Goal: Obtain resource: Obtain resource

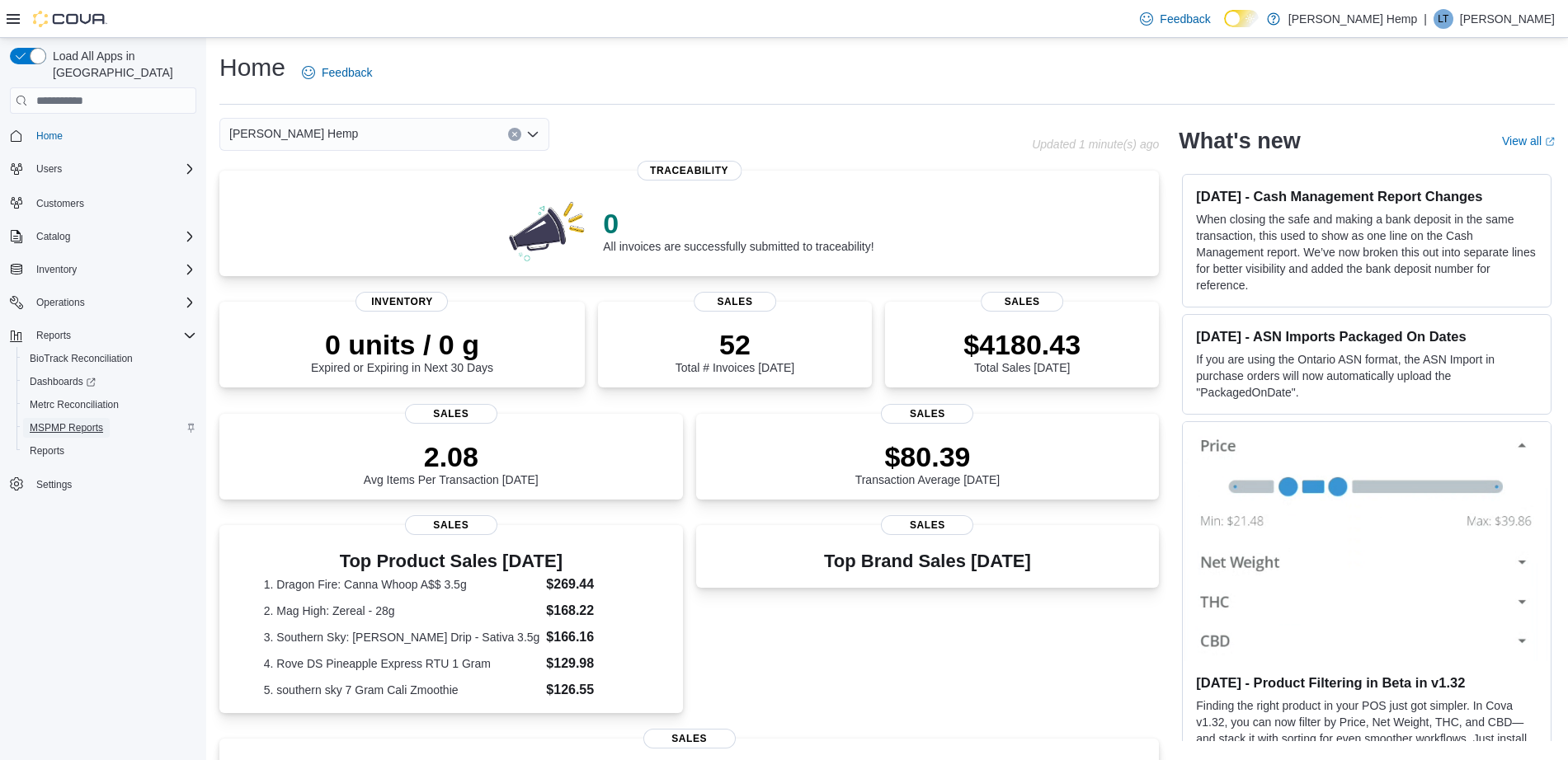
click at [64, 422] on span "MSPMP Reports" at bounding box center [66, 428] width 73 height 13
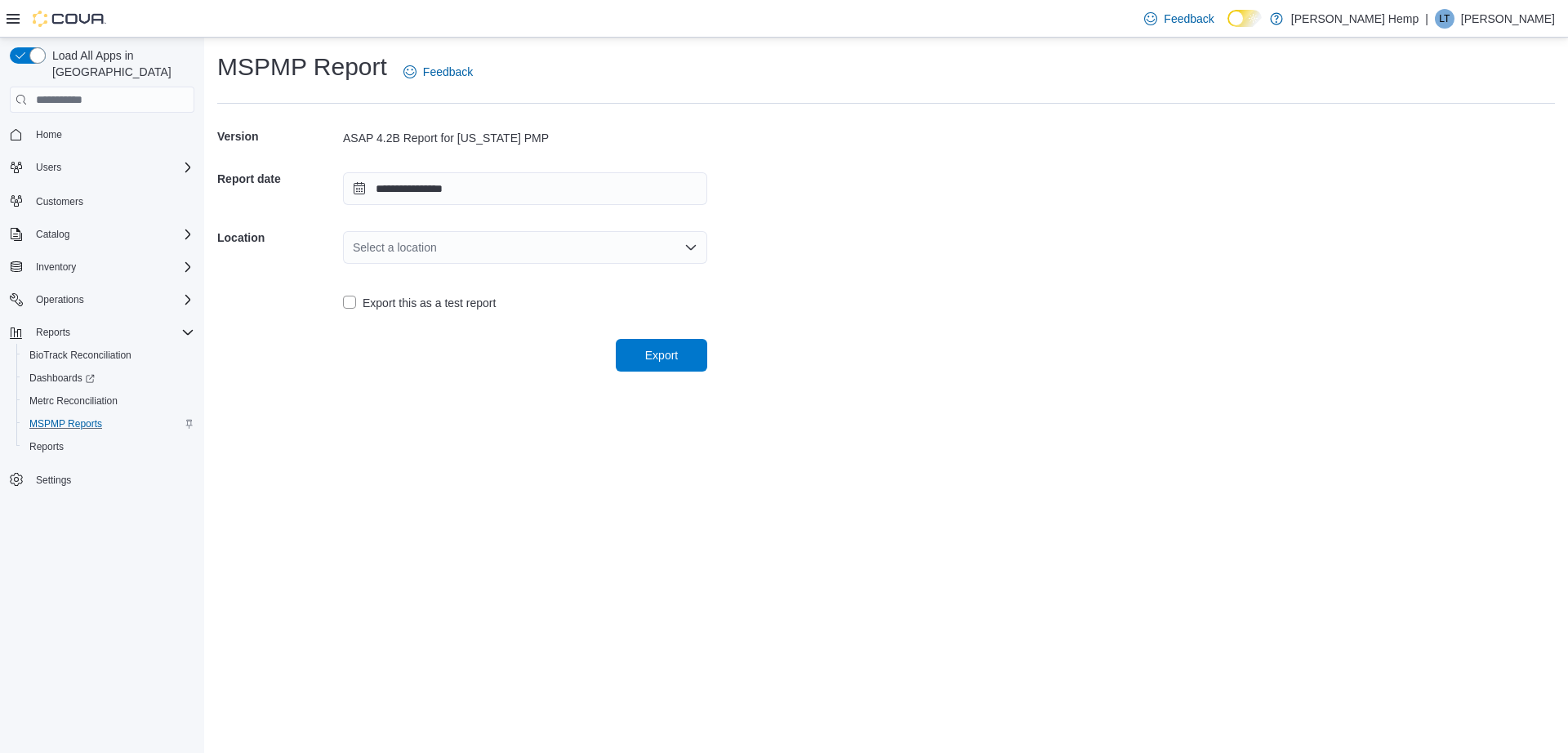
click at [375, 249] on div "Select a location" at bounding box center [526, 248] width 365 height 33
click at [423, 289] on button "[STREET_ADDRESS]" at bounding box center [526, 299] width 365 height 24
click at [634, 358] on span "Export" at bounding box center [661, 355] width 72 height 33
